Goal: Task Accomplishment & Management: Use online tool/utility

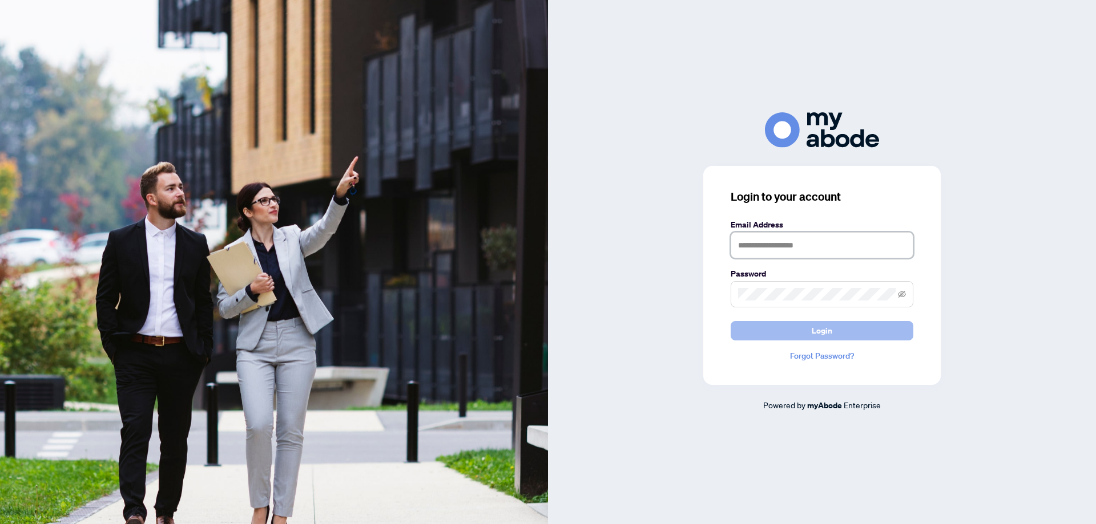
type input "**********"
click at [815, 325] on span "Login" at bounding box center [821, 331] width 21 height 18
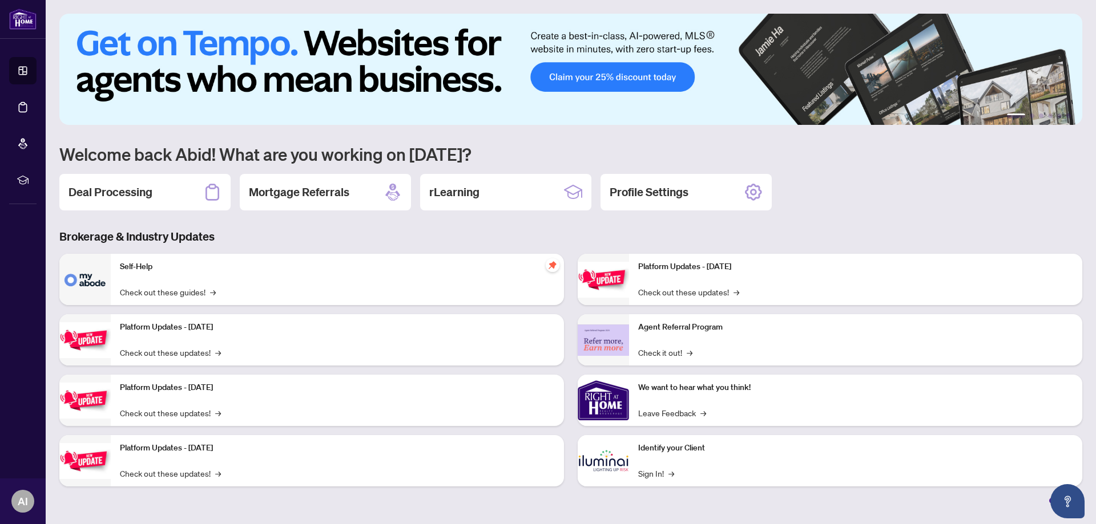
click at [88, 191] on h2 "Deal Processing" at bounding box center [110, 192] width 84 height 16
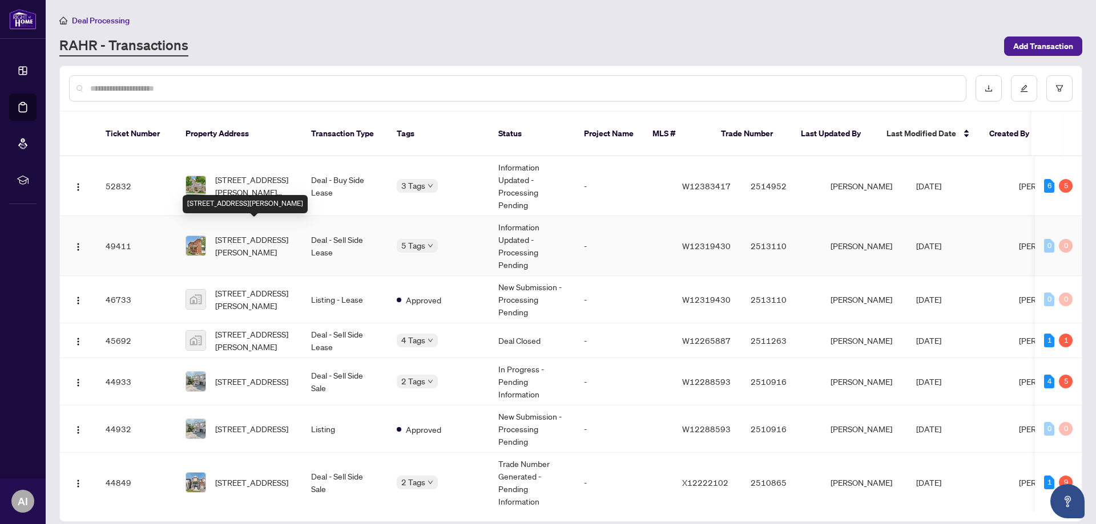
click at [246, 233] on span "[STREET_ADDRESS][PERSON_NAME]" at bounding box center [254, 245] width 78 height 25
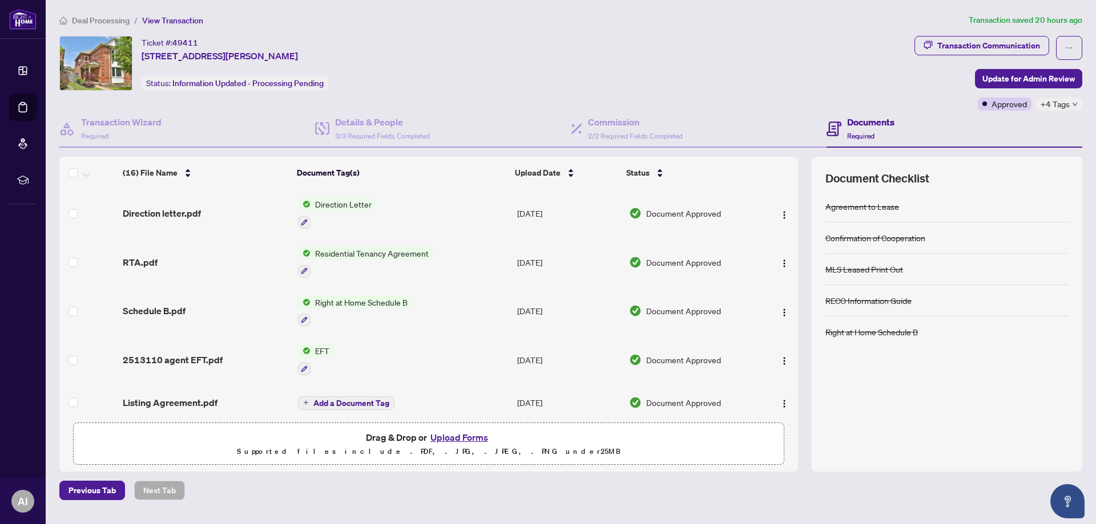
click at [341, 205] on span "Direction Letter" at bounding box center [343, 204] width 66 height 13
click at [325, 259] on span "Direction Letter" at bounding box center [318, 261] width 66 height 13
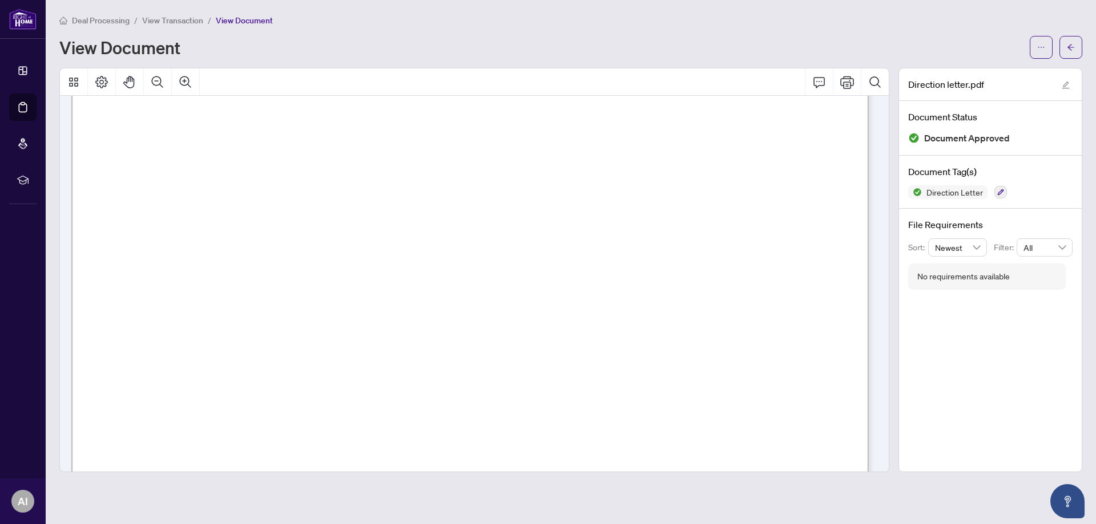
scroll to position [228, 0]
click at [844, 84] on icon "Print" at bounding box center [847, 82] width 14 height 14
